Goal: Task Accomplishment & Management: Use online tool/utility

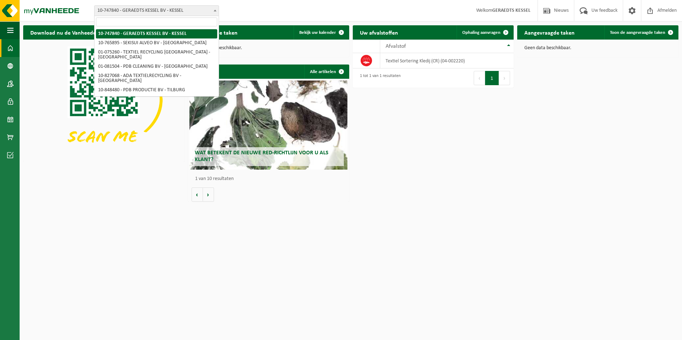
click at [214, 10] on b at bounding box center [215, 11] width 3 height 2
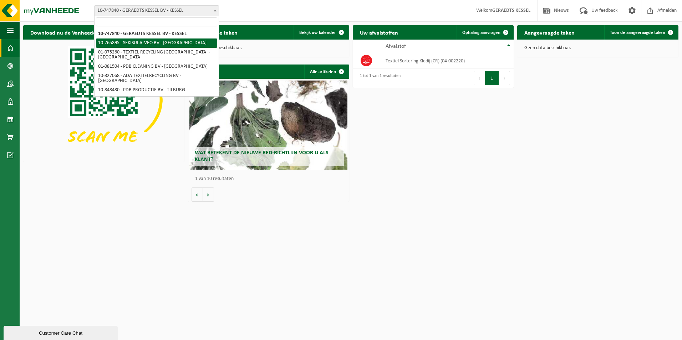
select select "14839"
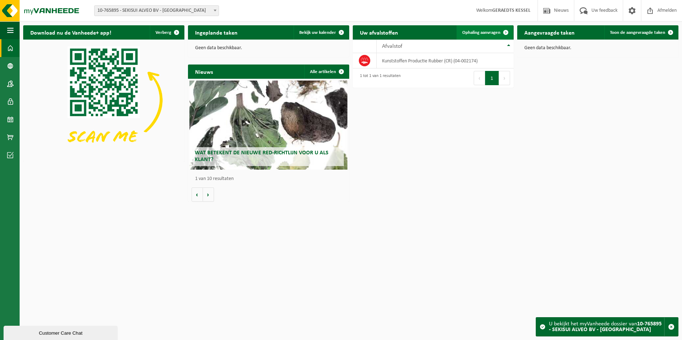
click at [500, 33] on span at bounding box center [506, 32] width 14 height 14
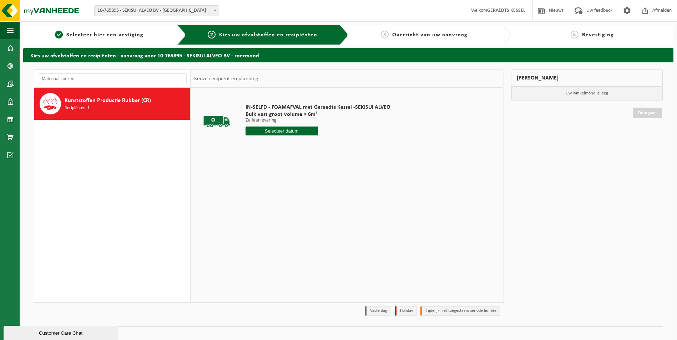
click at [291, 129] on input "text" at bounding box center [281, 131] width 72 height 9
click at [302, 198] on div "17" at bounding box center [302, 194] width 12 height 11
type input "Van 2025-10-17"
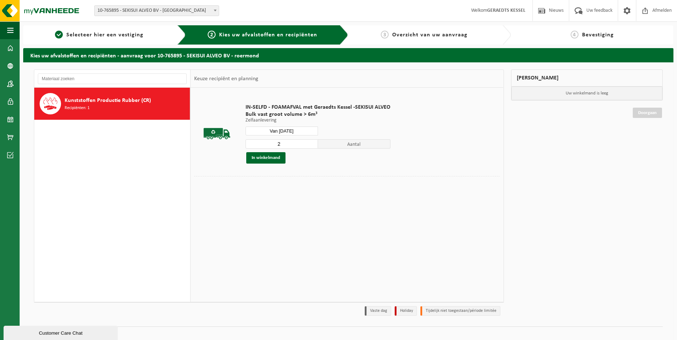
type input "2"
click at [312, 143] on input "2" at bounding box center [281, 143] width 72 height 9
click at [276, 159] on button "In winkelmand" at bounding box center [265, 157] width 39 height 11
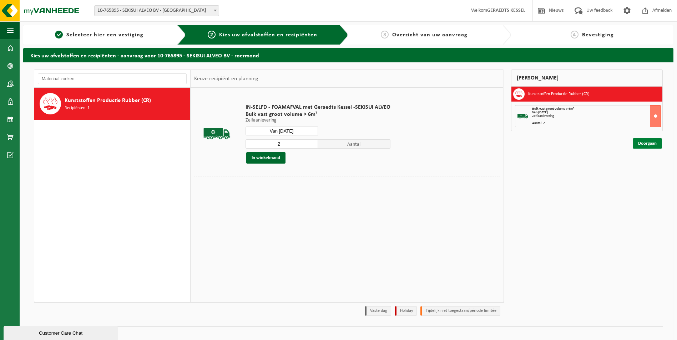
click at [650, 142] on link "Doorgaan" at bounding box center [647, 143] width 29 height 10
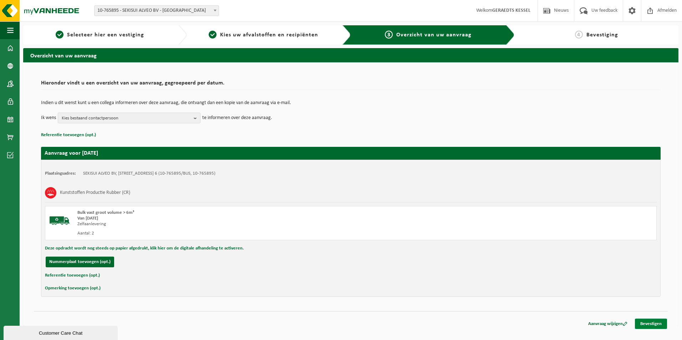
click at [663, 323] on link "Bevestigen" at bounding box center [651, 324] width 32 height 10
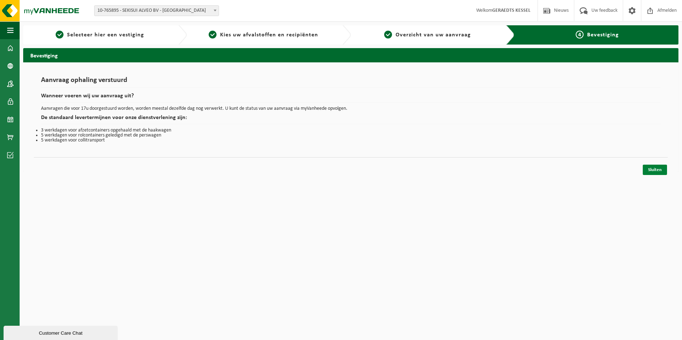
click at [650, 172] on link "Sluiten" at bounding box center [655, 170] width 24 height 10
